Goal: Find specific page/section: Find specific page/section

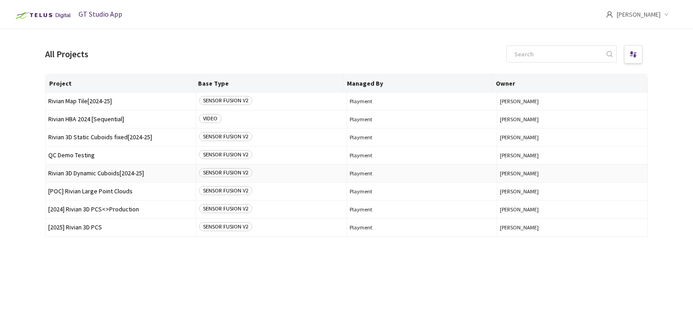
click at [91, 174] on span "Rivian 3D Dynamic Cuboids[2024-25]" at bounding box center [120, 173] width 145 height 7
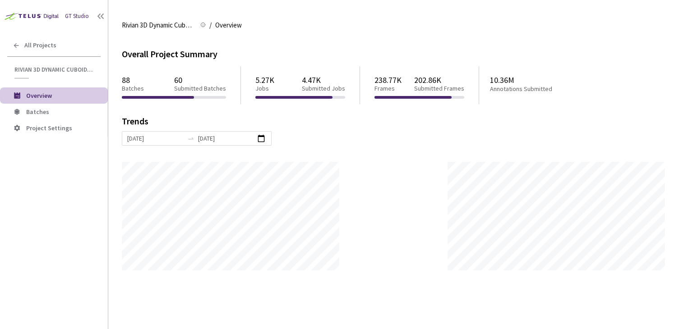
scroll to position [329, 693]
click at [29, 109] on span "Batches" at bounding box center [37, 112] width 23 height 8
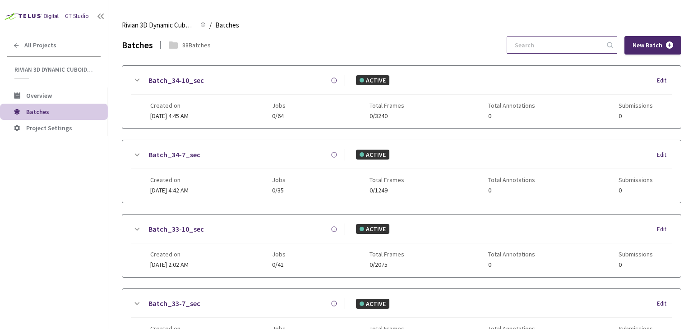
click at [582, 49] on input at bounding box center [558, 45] width 96 height 16
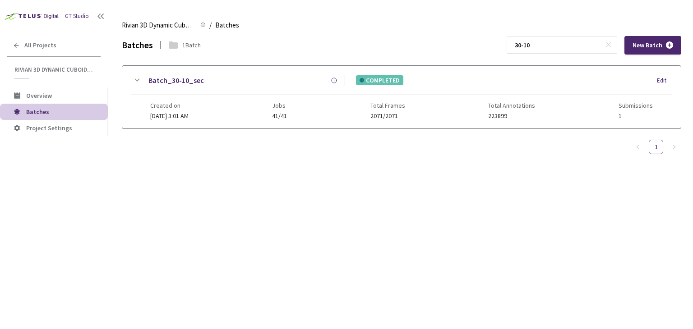
type input "30-10"
click at [164, 81] on link "Batch_30-10_sec" at bounding box center [176, 80] width 56 height 11
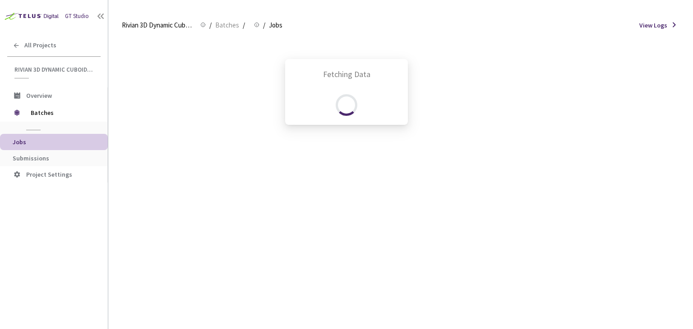
click at [49, 158] on div "Fetching Data" at bounding box center [346, 164] width 693 height 329
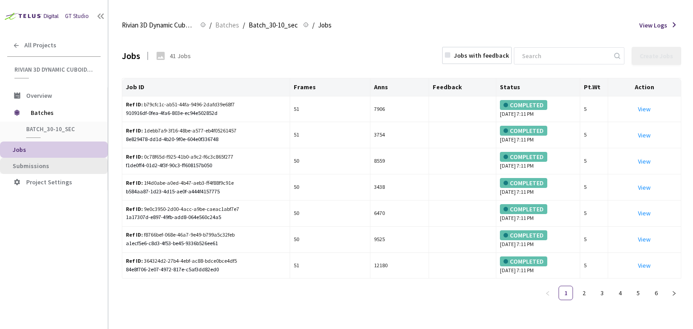
click at [45, 164] on span "Submissions" at bounding box center [31, 166] width 37 height 8
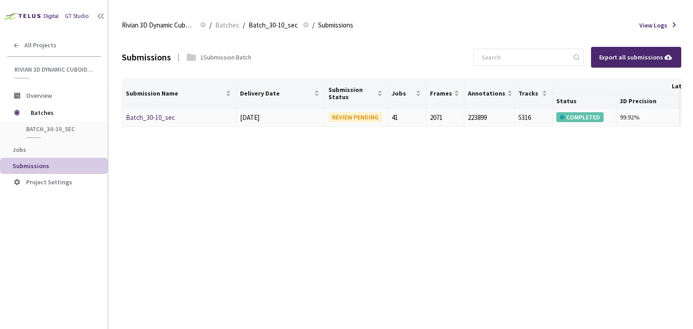
click at [148, 114] on link "Batch_30-10_sec" at bounding box center [150, 117] width 49 height 9
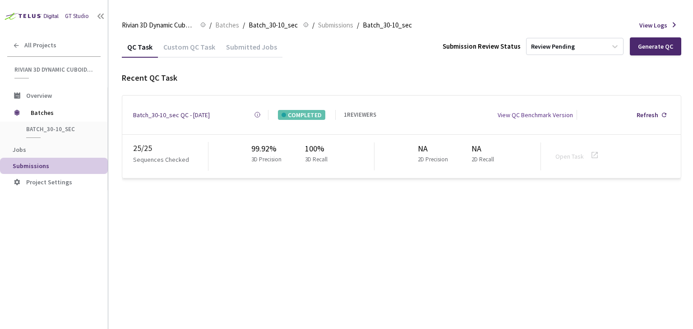
click at [2, 234] on div "GT Studio All Projects Rivian 3D Dynamic Cuboids[2024-25] Rivian 3D Dynamic Cub…" at bounding box center [54, 155] width 108 height 310
